Goal: Task Accomplishment & Management: Use online tool/utility

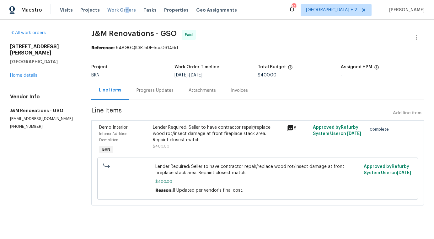
click at [121, 8] on span "Work Orders" at bounding box center [121, 10] width 29 height 6
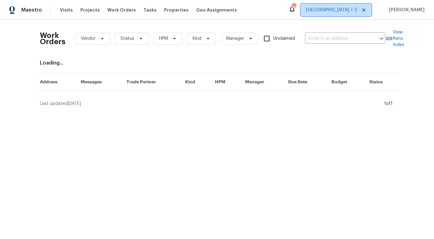
click at [354, 13] on span "[GEOGRAPHIC_DATA] + 2" at bounding box center [331, 10] width 51 height 6
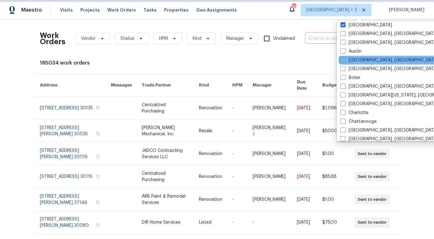
scroll to position [26, 0]
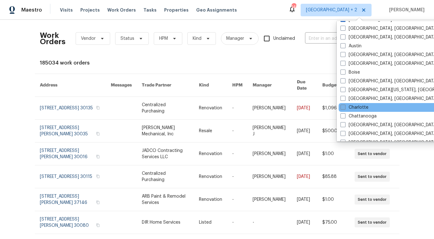
click at [344, 107] on span at bounding box center [342, 107] width 5 height 5
click at [344, 107] on input "Charlotte" at bounding box center [342, 106] width 4 height 4
checkbox input "true"
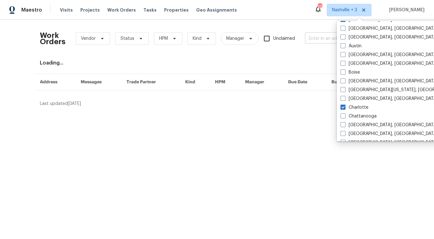
click at [326, 39] on input "text" at bounding box center [336, 39] width 63 height 10
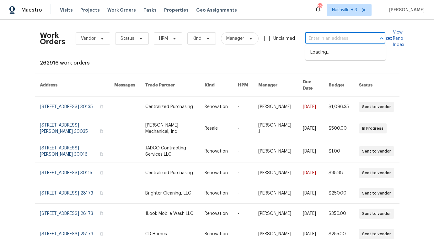
paste input "[STREET_ADDRESS]"
type input "[STREET_ADDRESS]"
click at [317, 51] on li "[STREET_ADDRESS]" at bounding box center [345, 52] width 80 height 10
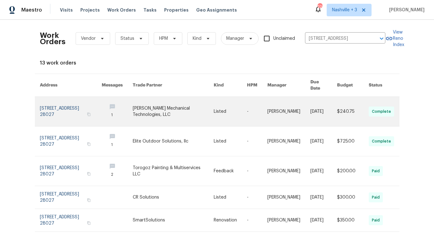
click at [153, 116] on link at bounding box center [173, 111] width 81 height 29
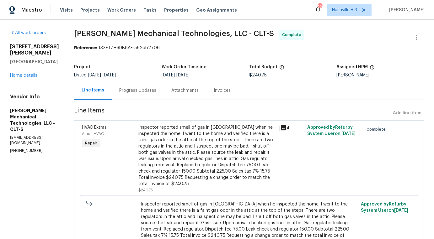
click at [230, 92] on div "Invoices" at bounding box center [222, 90] width 17 height 6
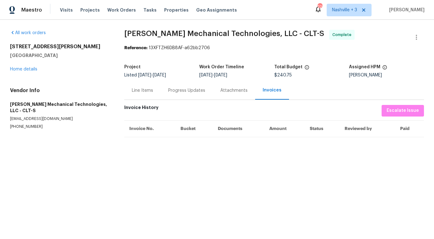
click at [232, 91] on div "Attachments" at bounding box center [233, 90] width 27 height 6
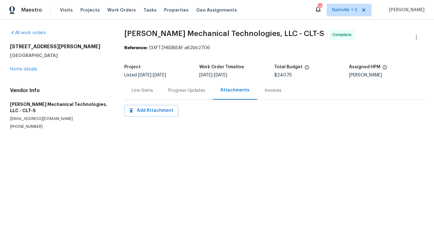
click at [180, 93] on div "Progress Updates" at bounding box center [186, 90] width 37 height 6
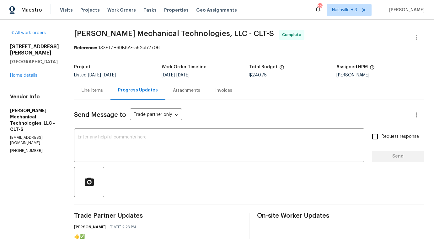
click at [232, 88] on div "Invoices" at bounding box center [223, 90] width 17 height 6
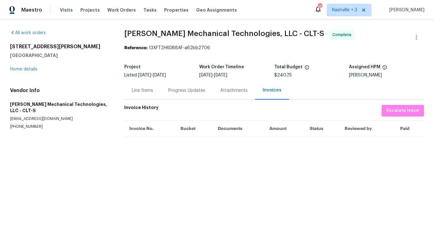
click at [144, 127] on th "Invoice No." at bounding box center [149, 128] width 51 height 17
click at [148, 92] on div "Line Items" at bounding box center [142, 90] width 21 height 6
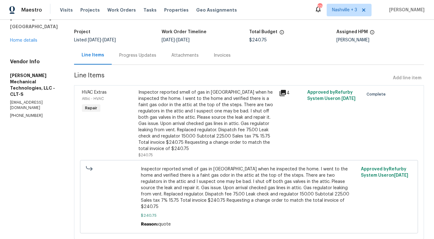
scroll to position [31, 0]
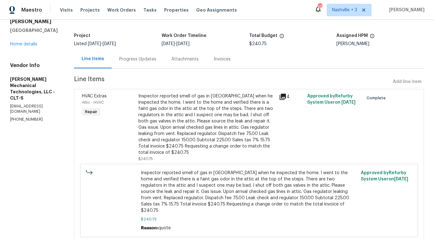
click at [286, 98] on icon at bounding box center [283, 97] width 8 height 8
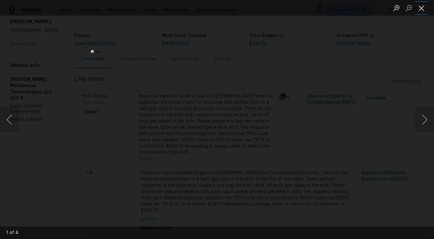
click at [417, 7] on button "Close lightbox" at bounding box center [421, 8] width 13 height 11
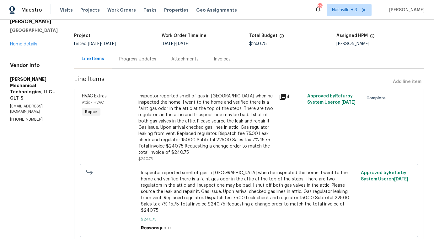
click at [230, 61] on div "Invoices" at bounding box center [222, 59] width 17 height 6
